Goal: Information Seeking & Learning: Learn about a topic

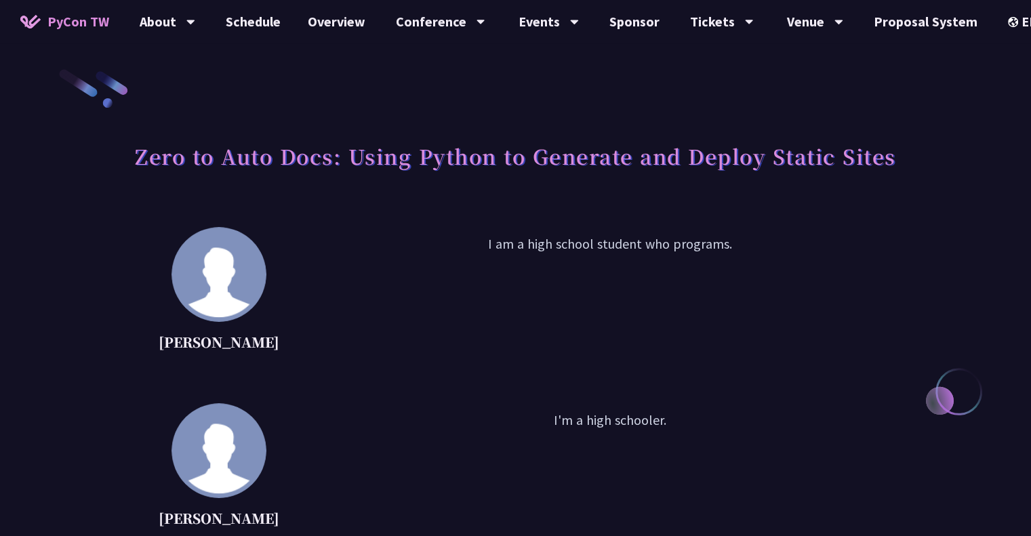
scroll to position [1495, 0]
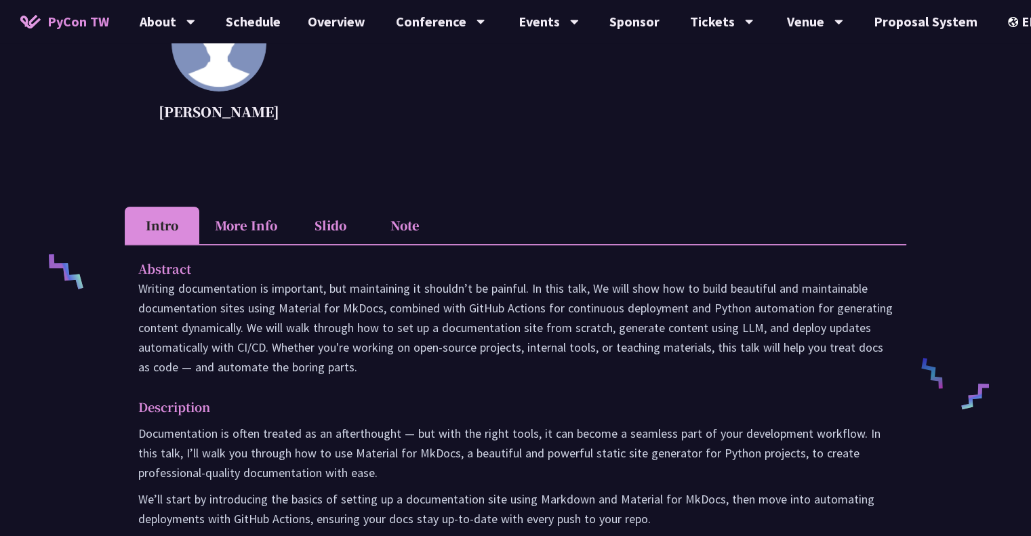
click at [266, 221] on div "Zero to Auto Docs: Using Python to Generate and Deploy Static Sites [PERSON_NAM…" at bounding box center [515, 364] width 781 height 1407
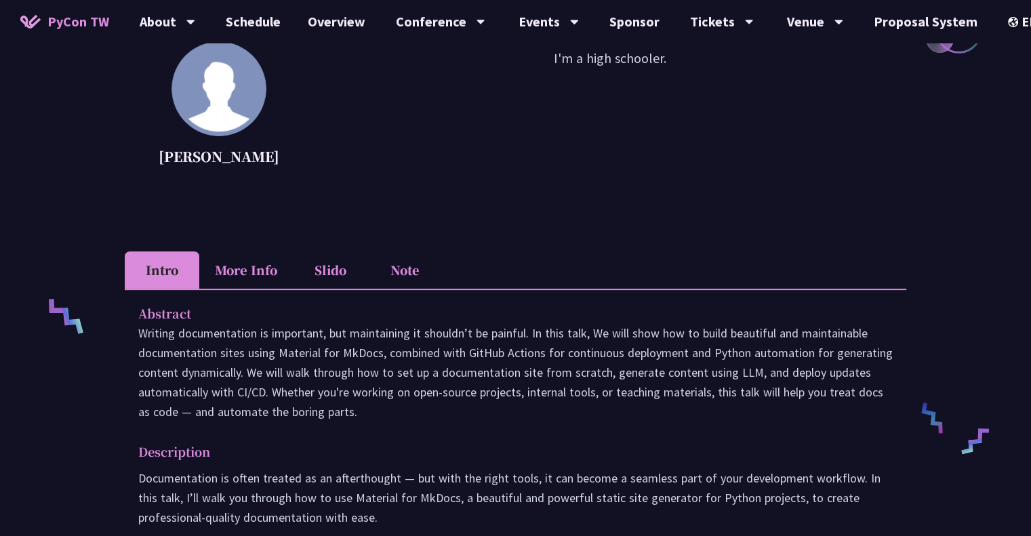
scroll to position [339, 0]
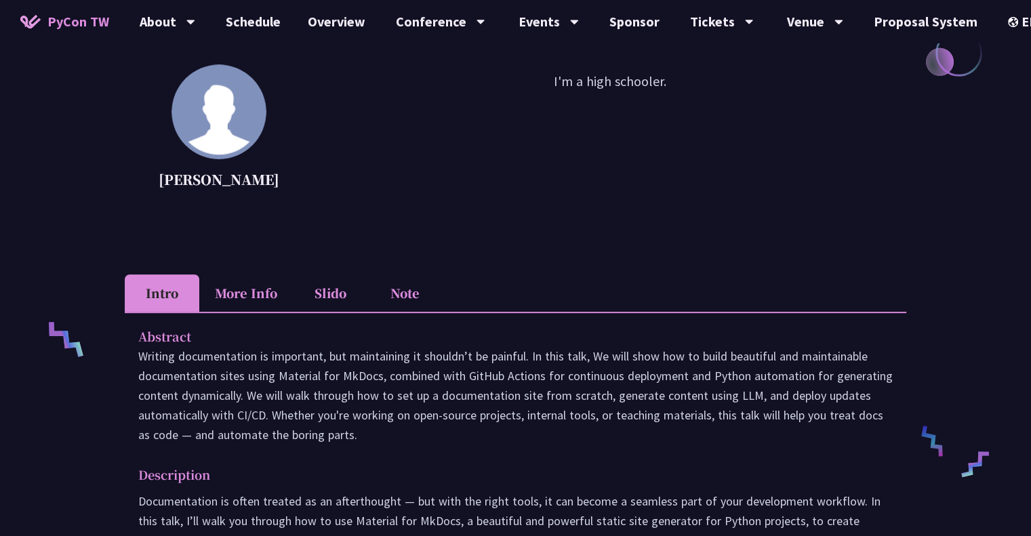
click at [230, 306] on li "More Info" at bounding box center [245, 292] width 93 height 37
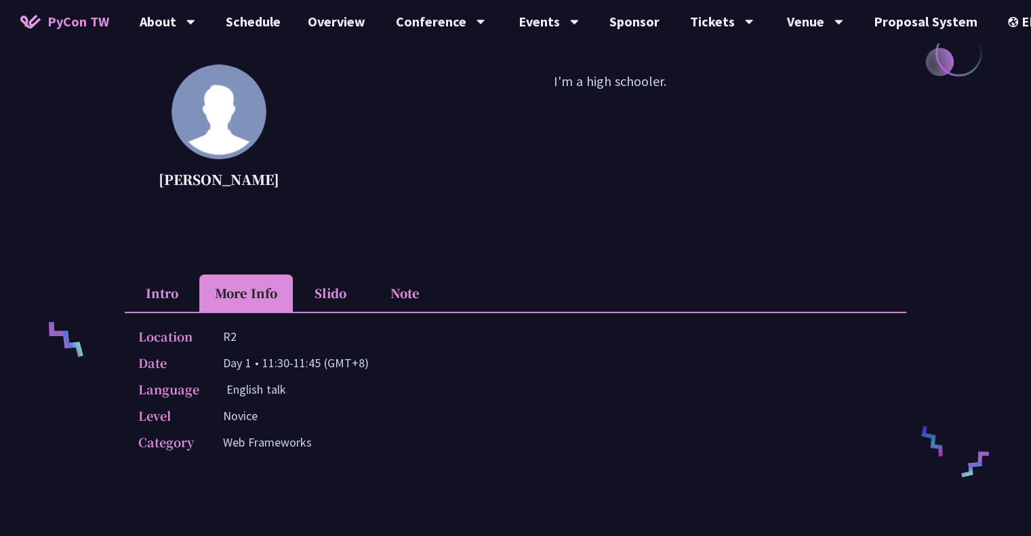
click at [173, 295] on li "Intro" at bounding box center [162, 292] width 75 height 37
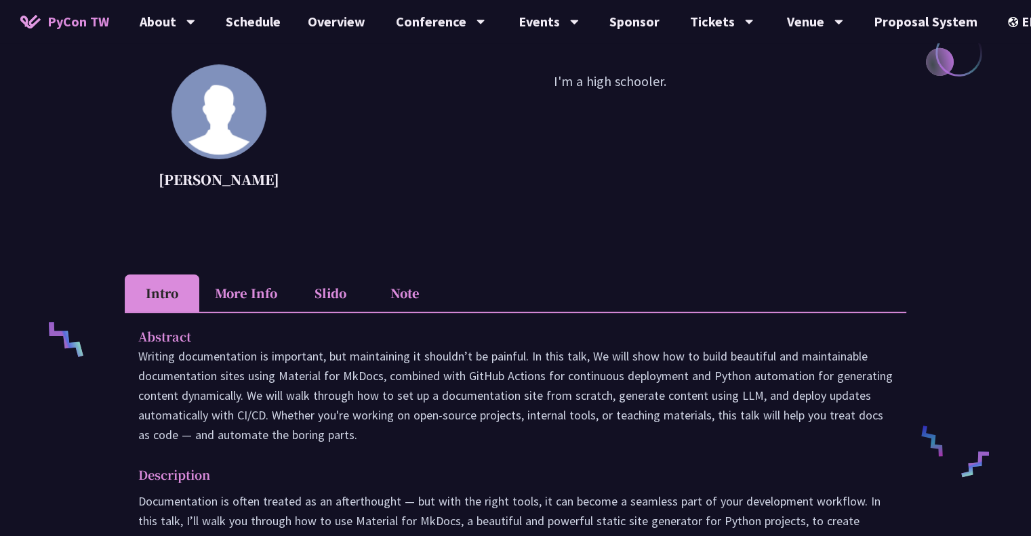
click at [254, 295] on li "More Info" at bounding box center [245, 292] width 93 height 37
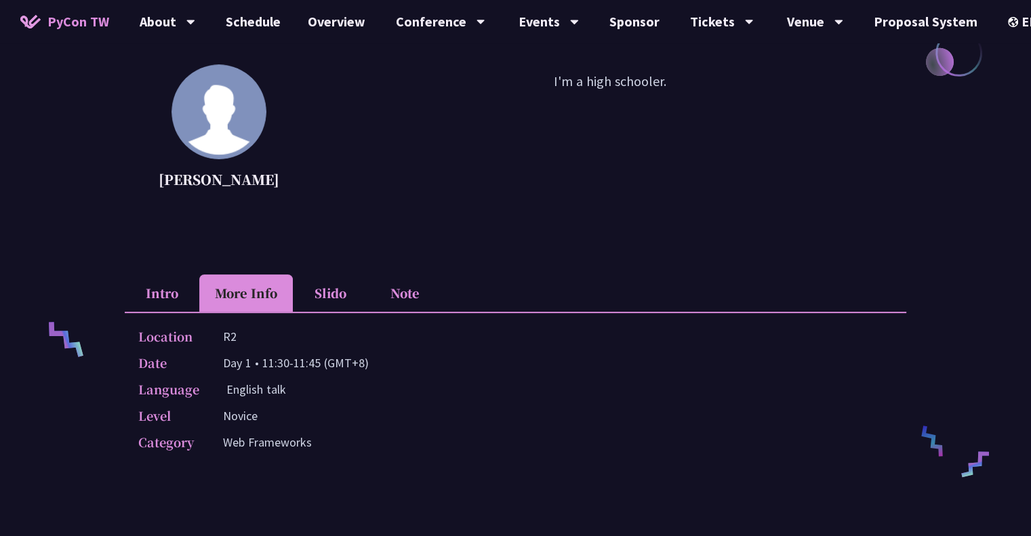
click at [327, 299] on li "Slido" at bounding box center [330, 292] width 75 height 37
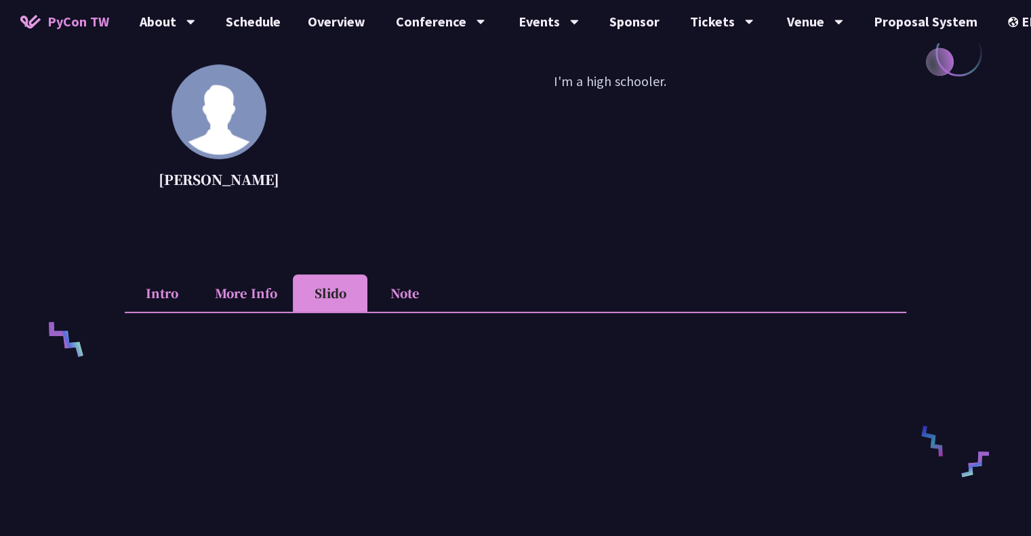
click at [173, 304] on li "Intro" at bounding box center [162, 292] width 75 height 37
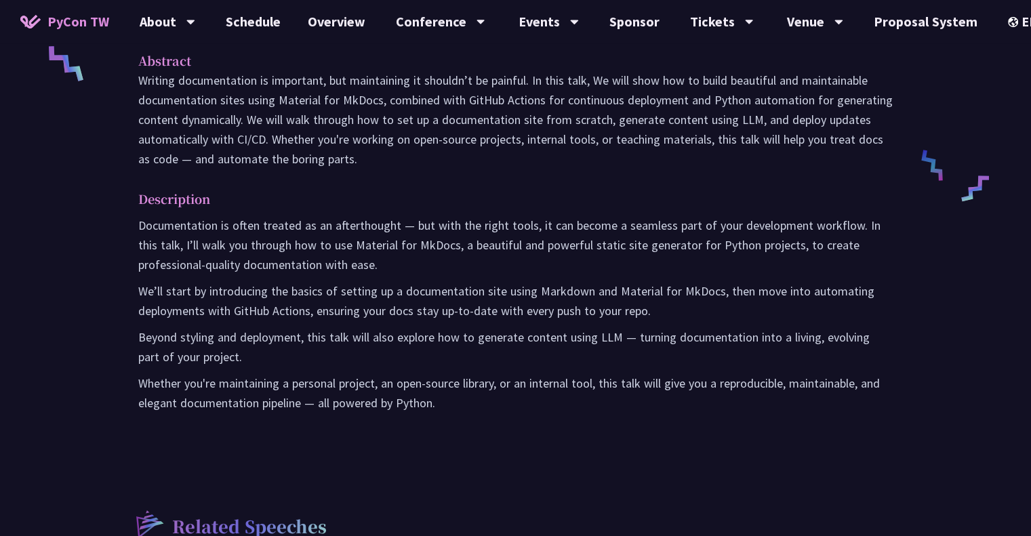
scroll to position [474, 0]
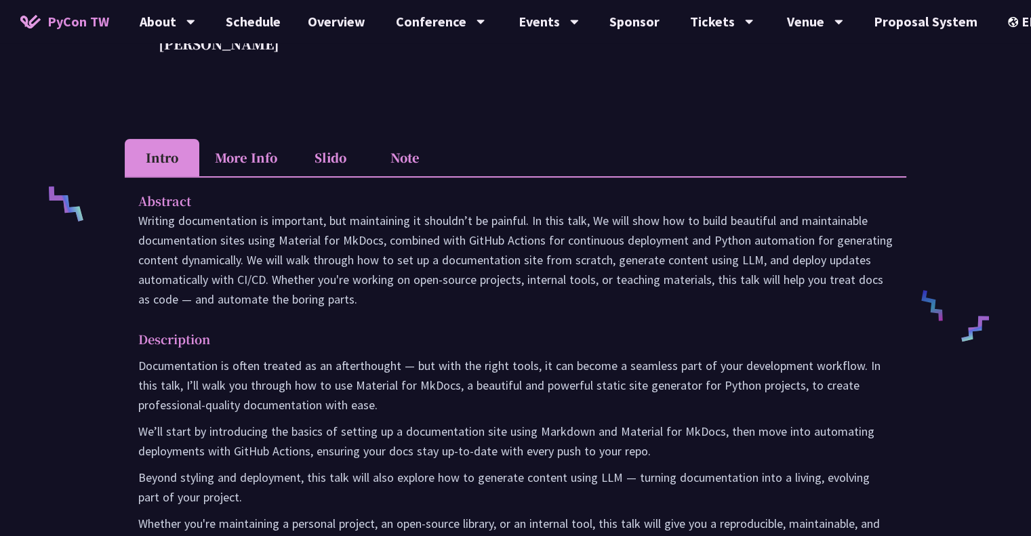
click at [243, 160] on li "More Info" at bounding box center [245, 157] width 93 height 37
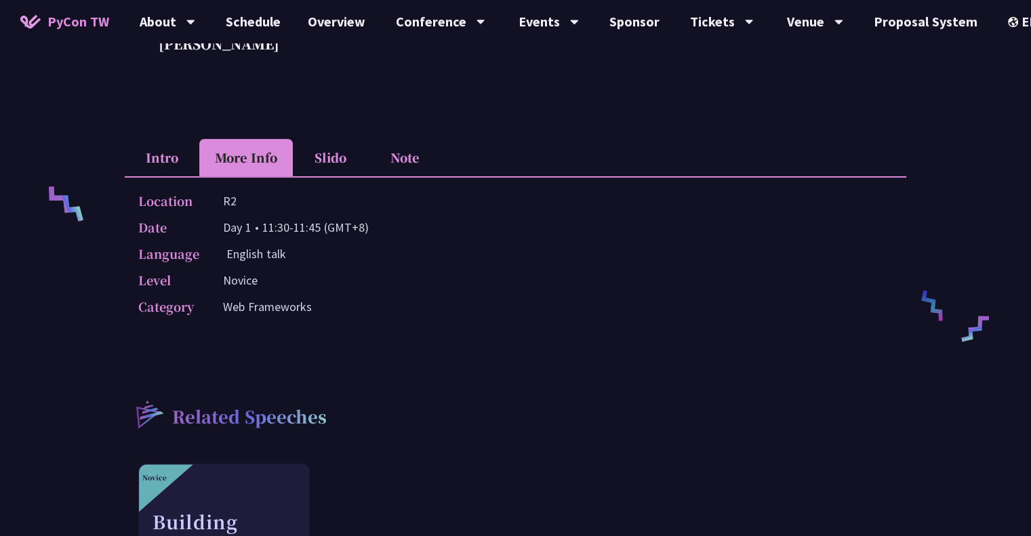
click at [303, 162] on li "Slido" at bounding box center [330, 157] width 75 height 37
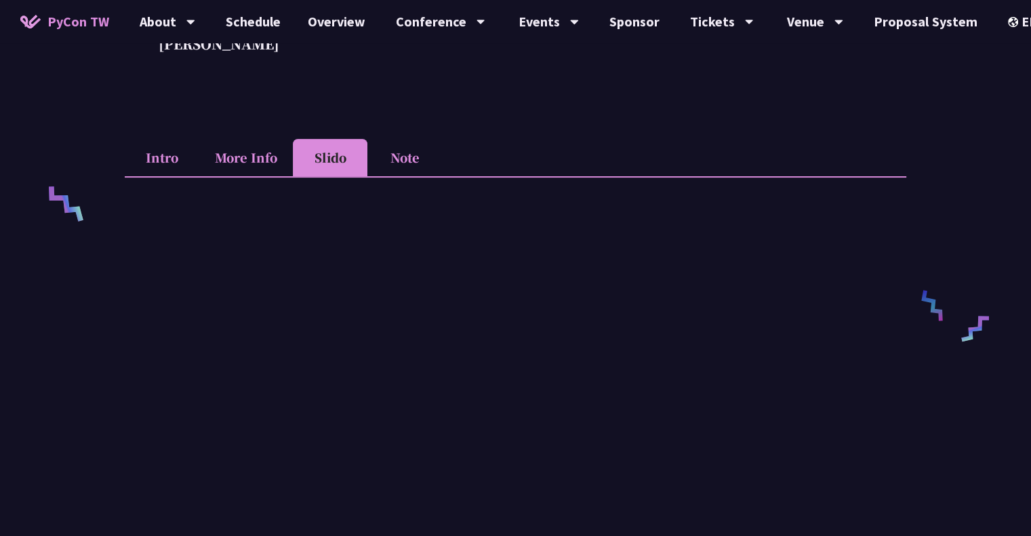
click at [401, 162] on li "Note" at bounding box center [404, 157] width 75 height 37
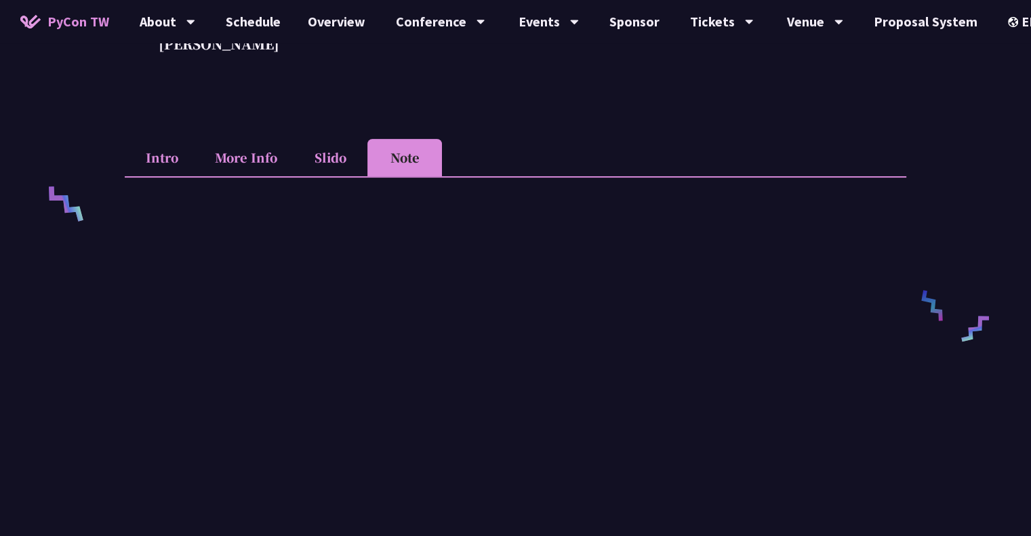
click at [179, 157] on li "Intro" at bounding box center [162, 157] width 75 height 37
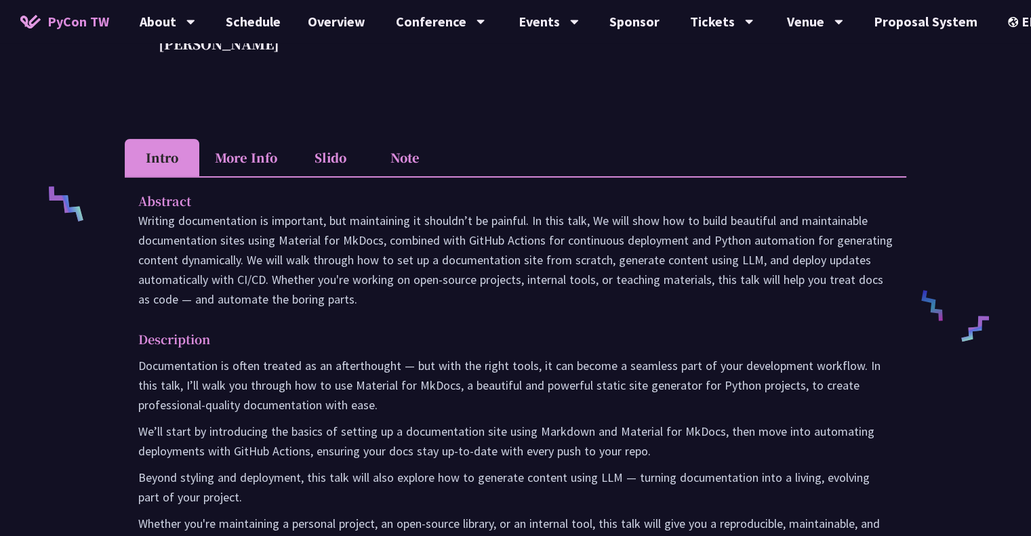
drag, startPoint x: 365, startPoint y: 297, endPoint x: 136, endPoint y: 220, distance: 241.9
type textarea "Writing documentation is important, but maintaining it shouldn’t be painful. In…"
click at [136, 220] on div "Abstract Writing documentation is important, but maintaining it shouldn’t be pa…" at bounding box center [515, 381] width 781 height 411
copy p "Writing documentation is important, but maintaining it shouldn’t be painful. In…"
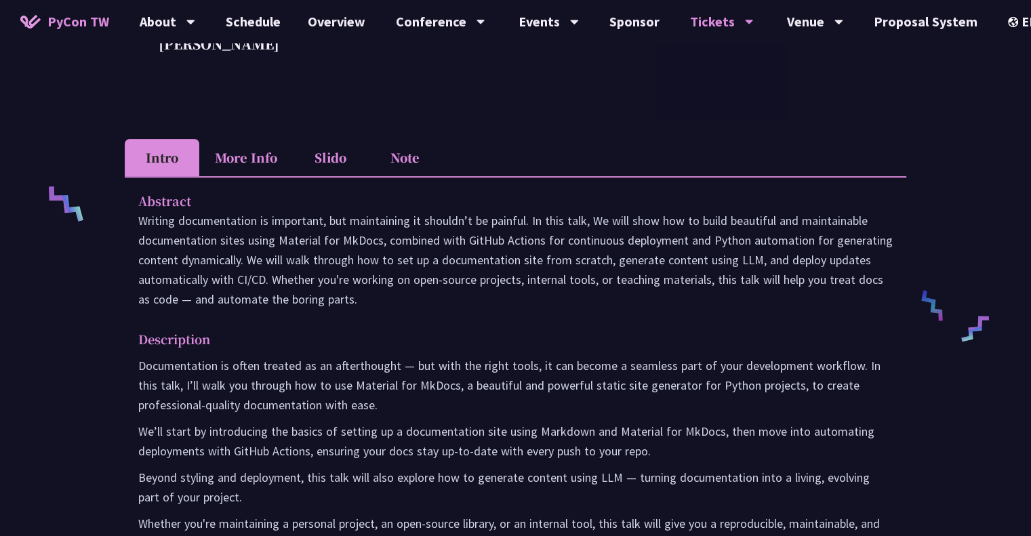
copy p "Writing documentation is important, but maintaining it shouldn’t be painful. In…"
click at [367, 294] on p "Writing documentation is important, but maintaining it shouldn’t be painful. In…" at bounding box center [515, 260] width 754 height 98
drag, startPoint x: 363, startPoint y: 295, endPoint x: 136, endPoint y: 227, distance: 237.7
click at [136, 227] on div "Abstract Writing documentation is important, but maintaining it shouldn’t be pa…" at bounding box center [515, 381] width 781 height 411
copy p "Writing documentation is important, but maintaining it shouldn’t be painful. In…"
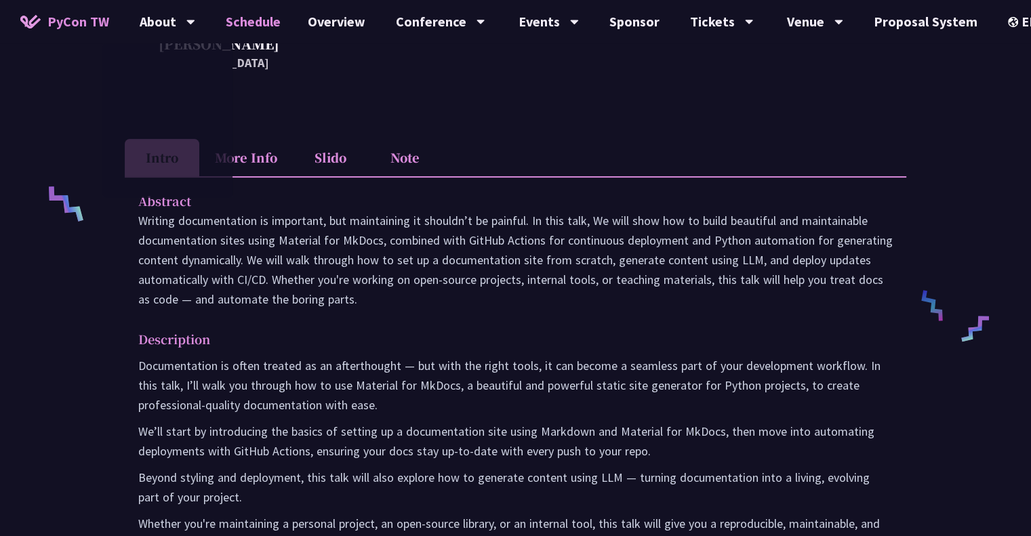
click at [249, 20] on link "Schedule" at bounding box center [253, 21] width 82 height 43
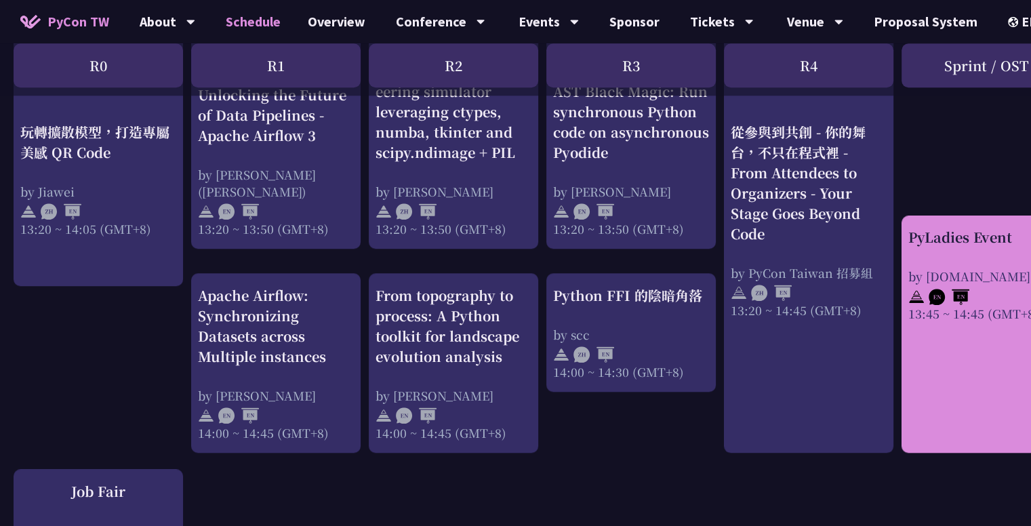
scroll to position [1287, 0]
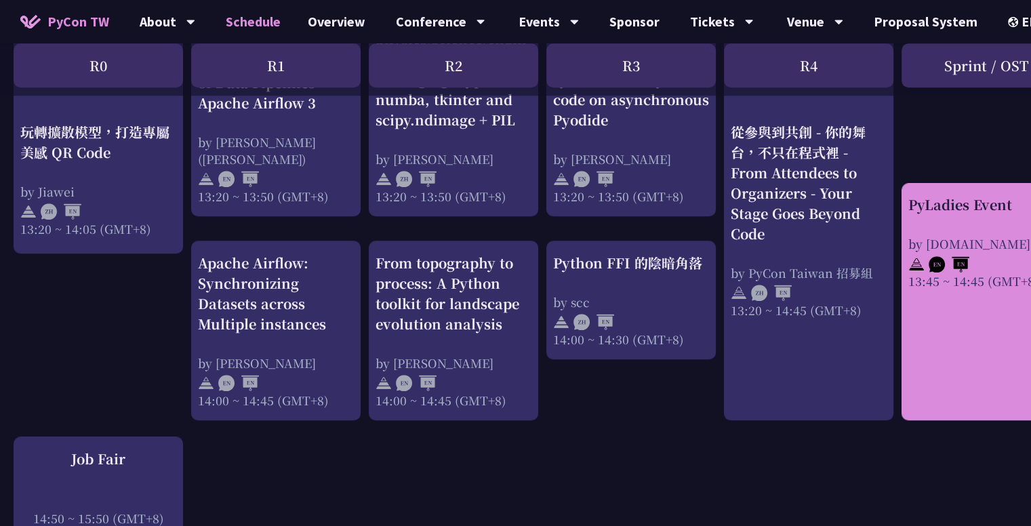
click at [982, 338] on link "PyLadies Event by [DOMAIN_NAME] 13:45 ~ 14:45 (GMT+8)" at bounding box center [986, 300] width 156 height 213
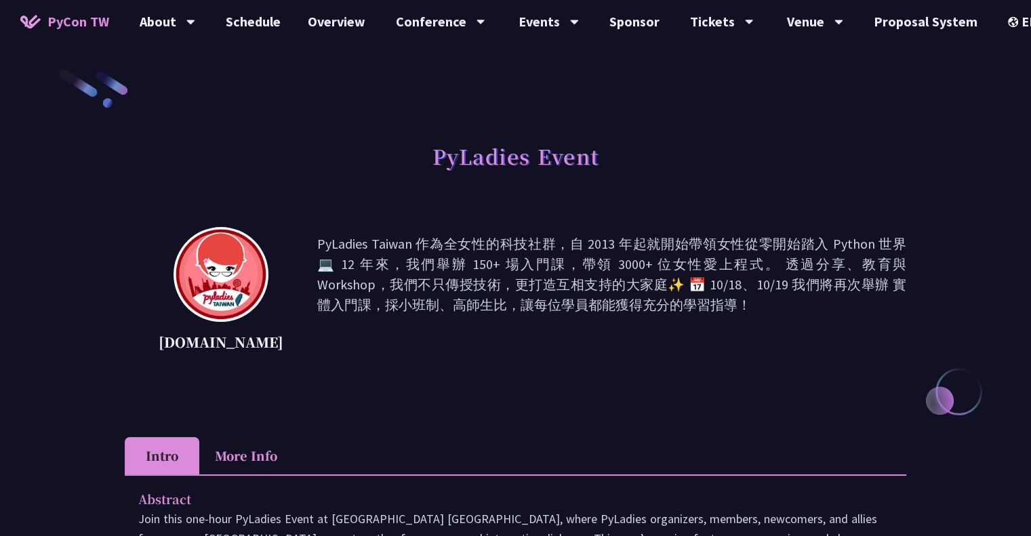
scroll to position [203, 0]
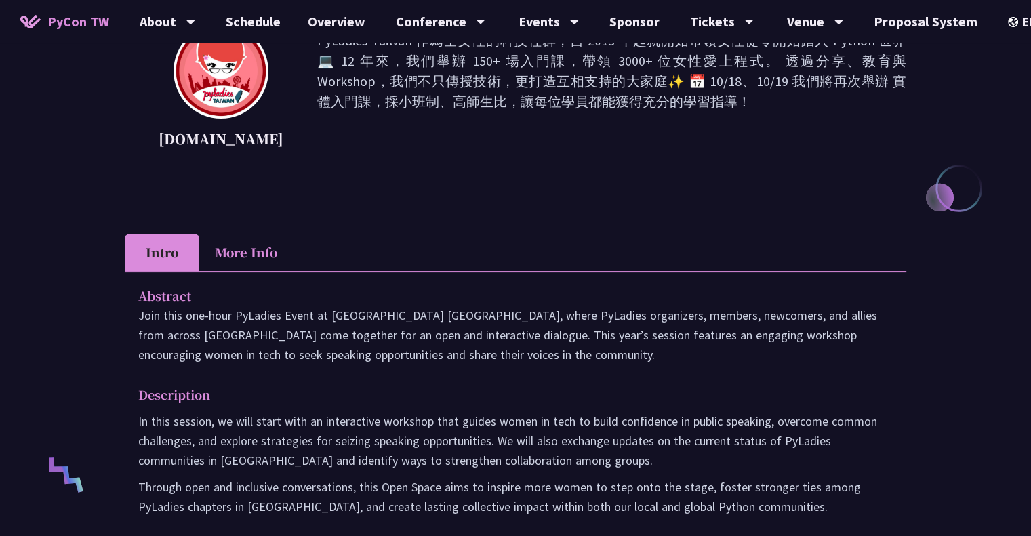
click at [234, 250] on li "More Info" at bounding box center [245, 252] width 93 height 37
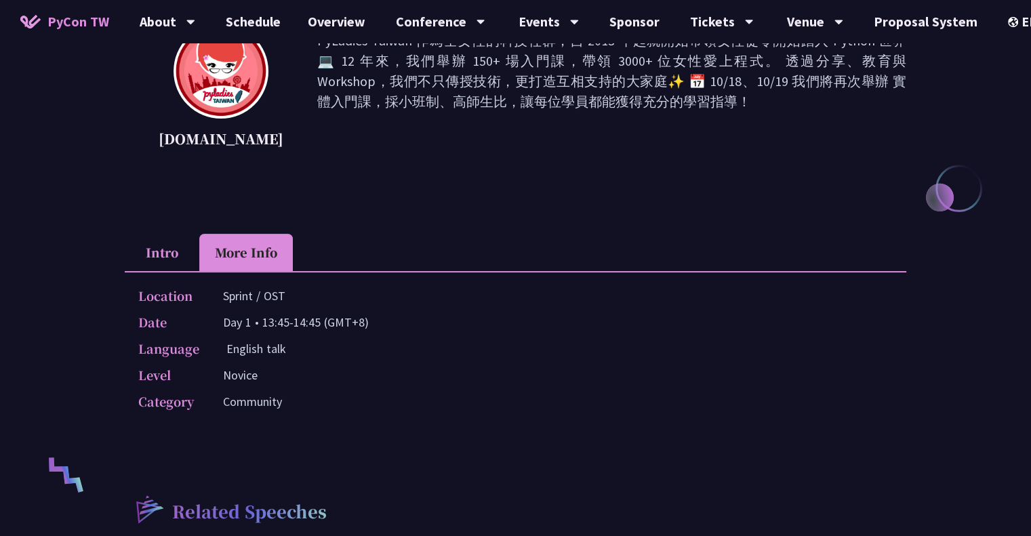
scroll to position [0, 0]
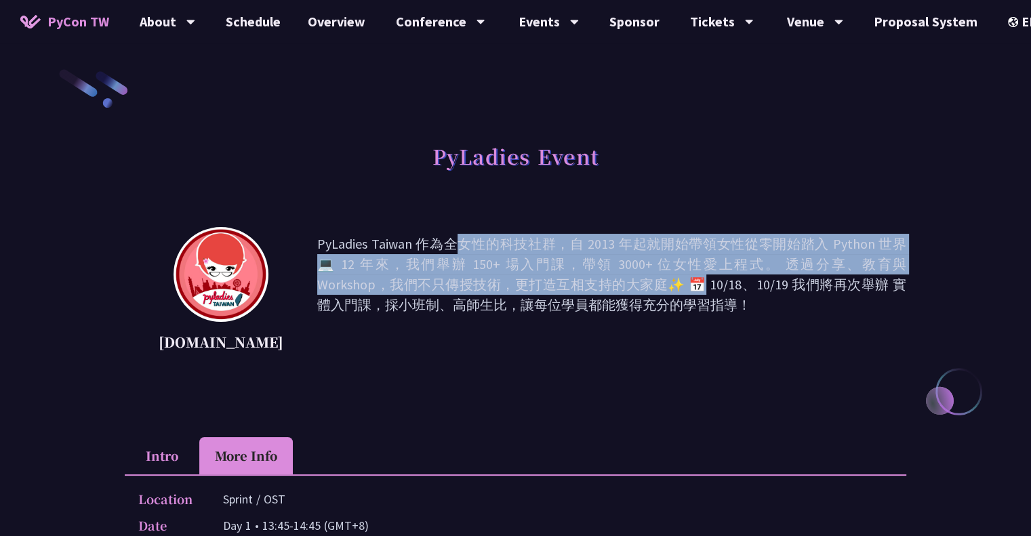
drag, startPoint x: 304, startPoint y: 247, endPoint x: 348, endPoint y: 282, distance: 56.0
click at [348, 282] on p "PyLadies Taiwan 作為全女性的科技社群，自 2013 年起就開始帶領女性從零開始踏入 Python 世界💻 12 年來，我們舉辦 150+ 場入…" at bounding box center [611, 295] width 589 height 122
